Goal: Task Accomplishment & Management: Manage account settings

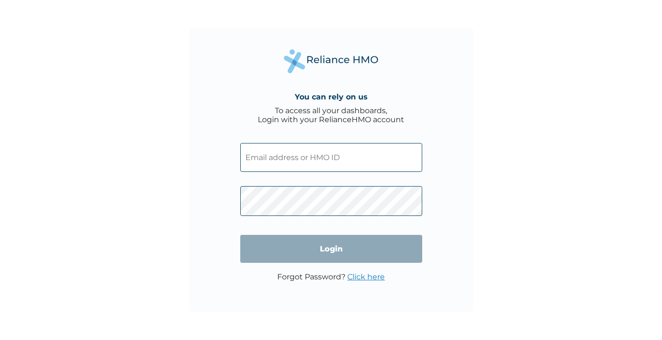
click at [347, 158] on input "text" at bounding box center [331, 157] width 182 height 29
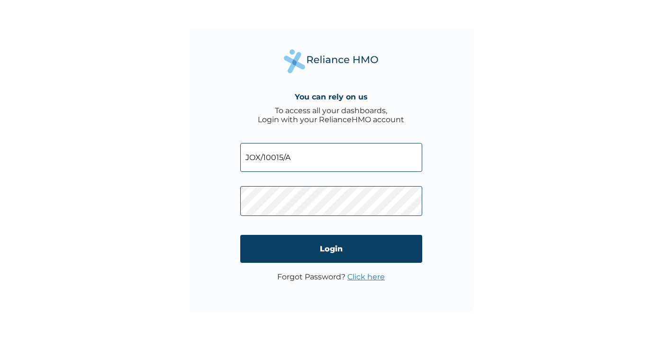
type input "JOX/10015/A"
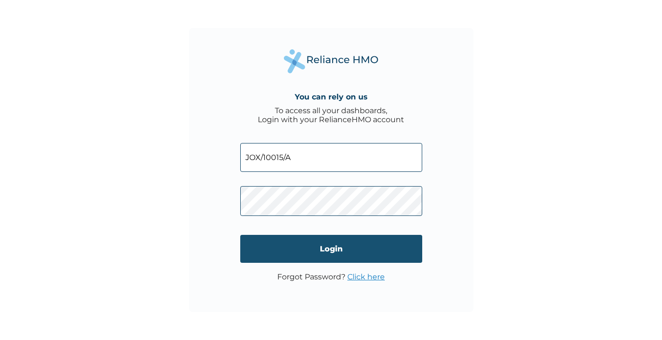
click at [310, 245] on input "Login" at bounding box center [331, 249] width 182 height 28
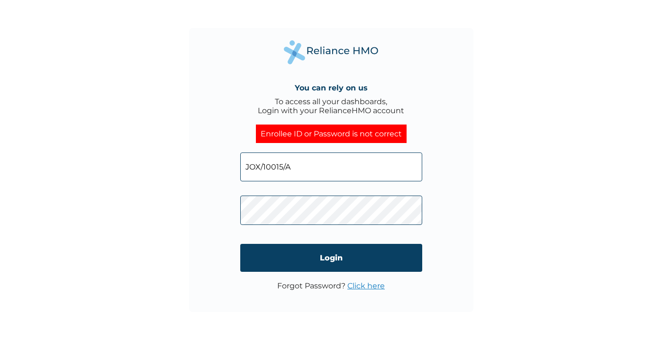
click at [227, 211] on div "You can rely on us To access all your dashboards, Login with your RelianceHMO a…" at bounding box center [331, 170] width 284 height 284
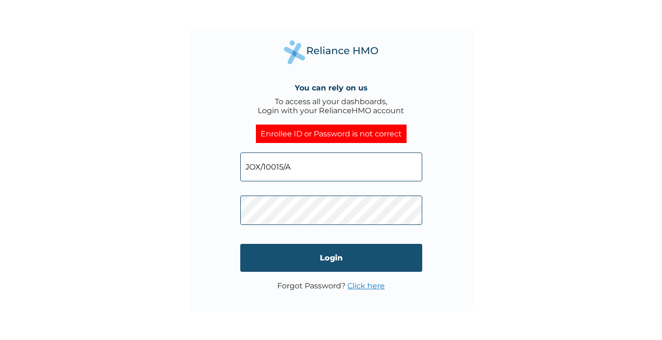
click at [325, 257] on input "Login" at bounding box center [331, 258] width 182 height 28
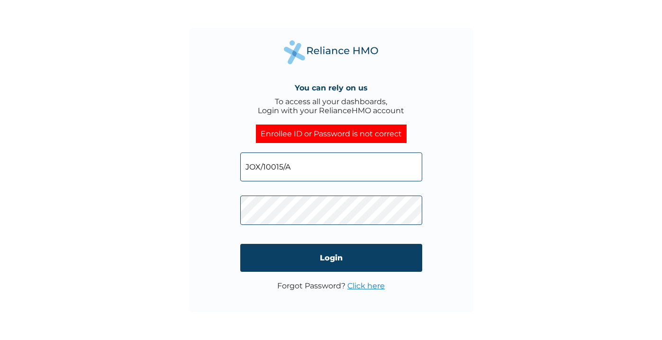
click at [379, 288] on link "Click here" at bounding box center [365, 285] width 37 height 9
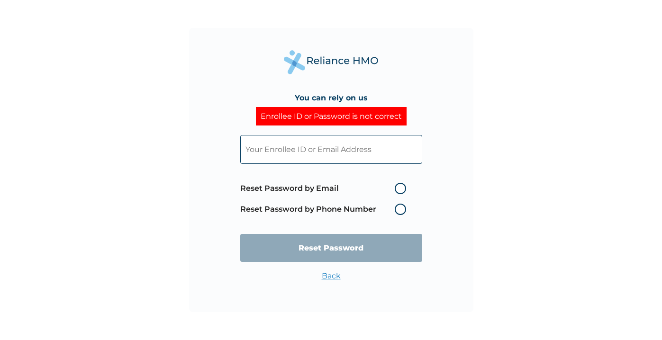
click at [345, 150] on input "text" at bounding box center [331, 149] width 182 height 29
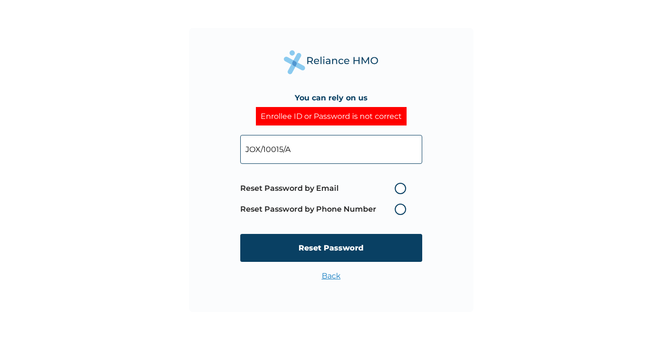
type input "JOX/10015/A"
click at [400, 187] on label "Reset Password by Email" at bounding box center [325, 188] width 171 height 11
click at [397, 187] on input "Reset Password by Email" at bounding box center [388, 188] width 15 height 15
radio input "true"
